Goal: Task Accomplishment & Management: Use online tool/utility

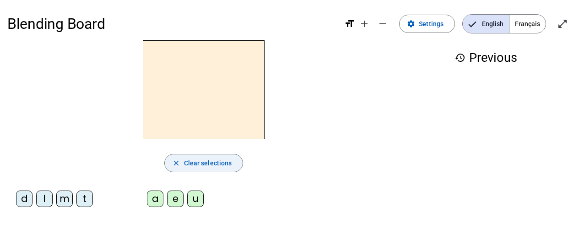
click at [208, 161] on span "Clear selections" at bounding box center [208, 163] width 48 height 11
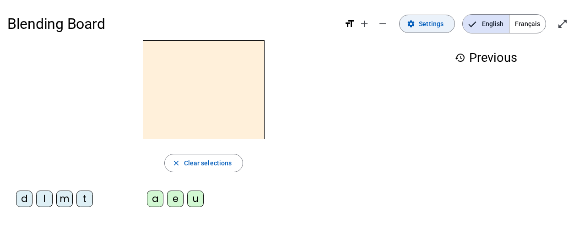
click at [425, 25] on span "Settings" at bounding box center [431, 23] width 25 height 11
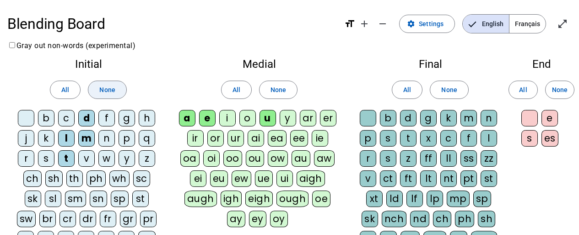
click at [109, 90] on span "None" at bounding box center [107, 89] width 16 height 11
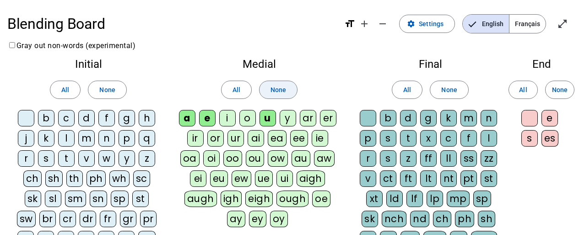
click at [289, 91] on span at bounding box center [279, 90] width 38 height 22
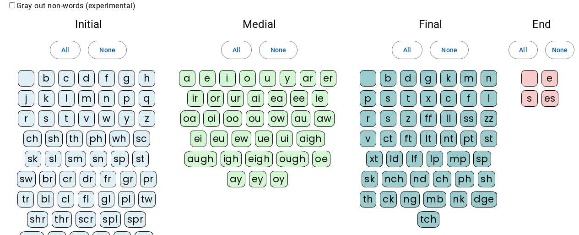
scroll to position [38, 0]
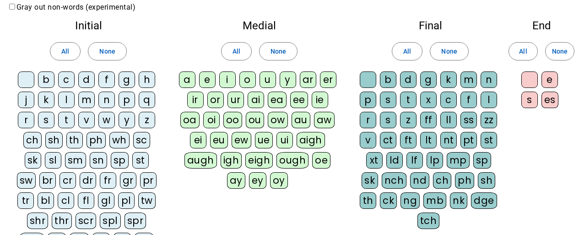
click at [68, 122] on div "t" at bounding box center [66, 120] width 16 height 16
click at [211, 76] on div "e" at bounding box center [207, 79] width 16 height 16
click at [88, 81] on div "d" at bounding box center [86, 79] width 16 height 16
click at [89, 103] on div "m" at bounding box center [86, 100] width 16 height 16
click at [185, 79] on div "a" at bounding box center [187, 79] width 16 height 16
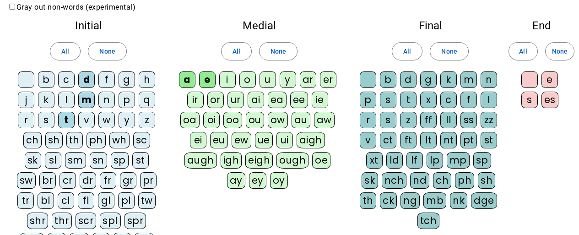
click at [488, 99] on div "l" at bounding box center [489, 100] width 16 height 16
click at [226, 77] on div "i" at bounding box center [227, 79] width 16 height 16
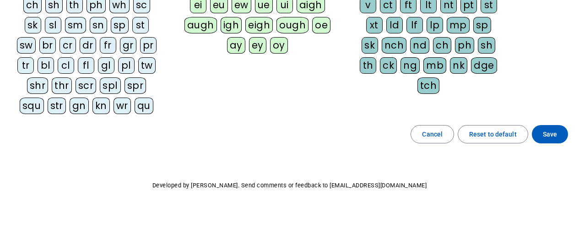
scroll to position [178, 0]
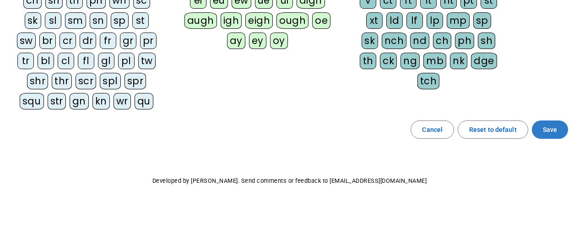
click at [549, 134] on span "Save" at bounding box center [550, 129] width 14 height 11
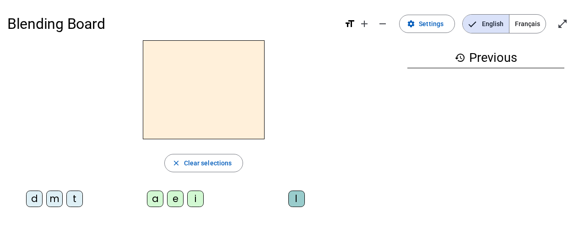
click at [76, 196] on div "t" at bounding box center [74, 198] width 16 height 16
click at [179, 199] on div "e" at bounding box center [175, 198] width 16 height 16
click at [34, 195] on div "d" at bounding box center [34, 198] width 16 height 16
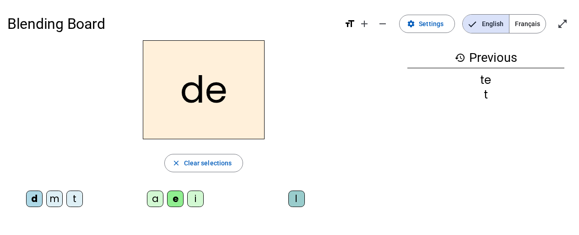
click at [54, 200] on div "m" at bounding box center [54, 198] width 16 height 16
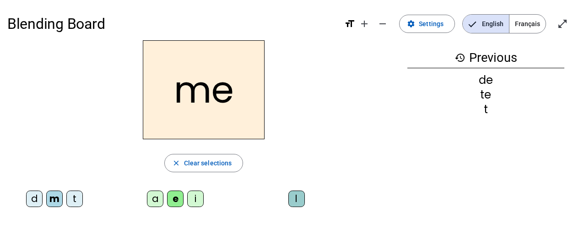
click at [161, 197] on div "a" at bounding box center [155, 198] width 16 height 16
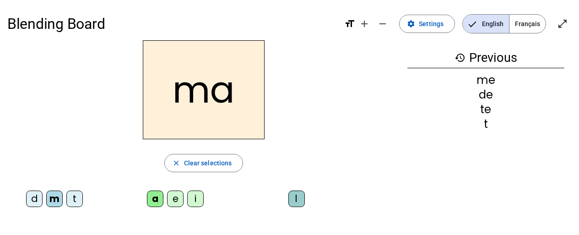
click at [302, 198] on div "l" at bounding box center [296, 198] width 16 height 16
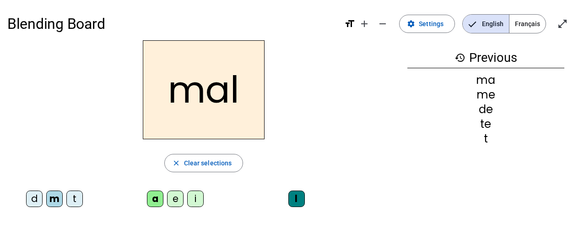
click at [192, 200] on div "i" at bounding box center [195, 198] width 16 height 16
